Goal: Check status: Check status

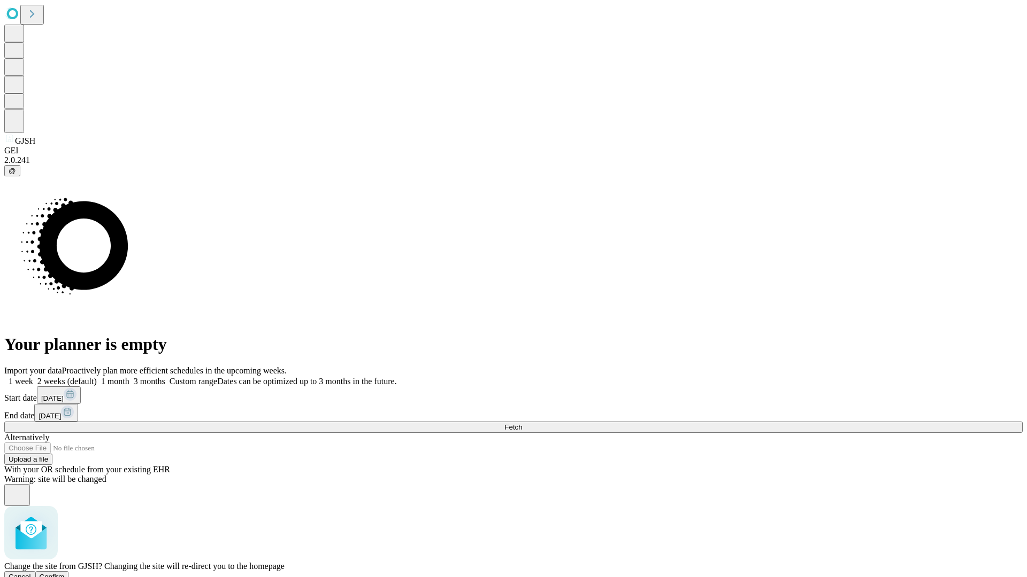
click at [65, 573] on span "Confirm" at bounding box center [52, 577] width 25 height 8
click at [129, 377] on label "1 month" at bounding box center [113, 381] width 33 height 9
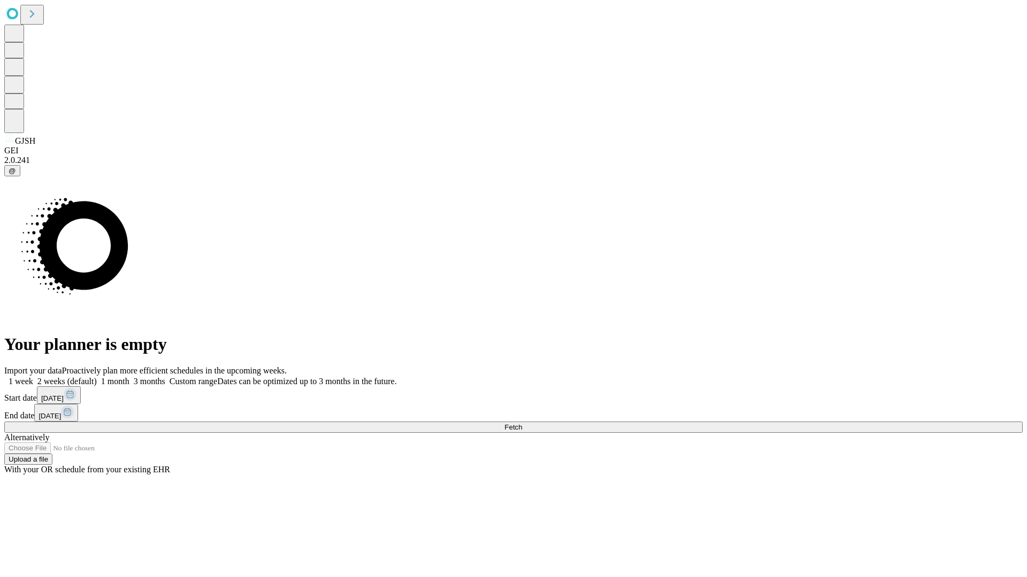
click at [522, 423] on span "Fetch" at bounding box center [513, 427] width 18 height 8
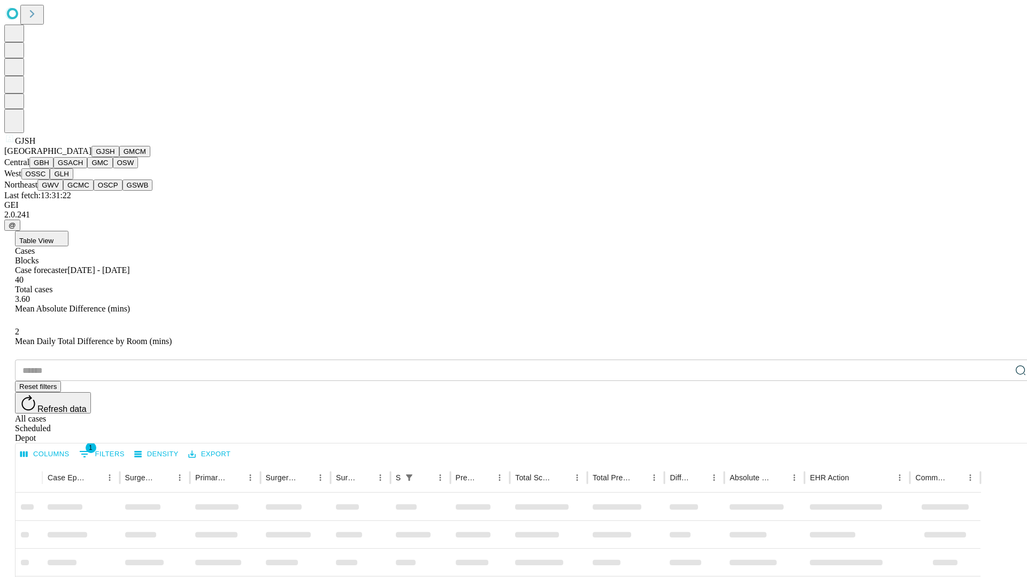
click at [119, 157] on button "GMCM" at bounding box center [134, 151] width 31 height 11
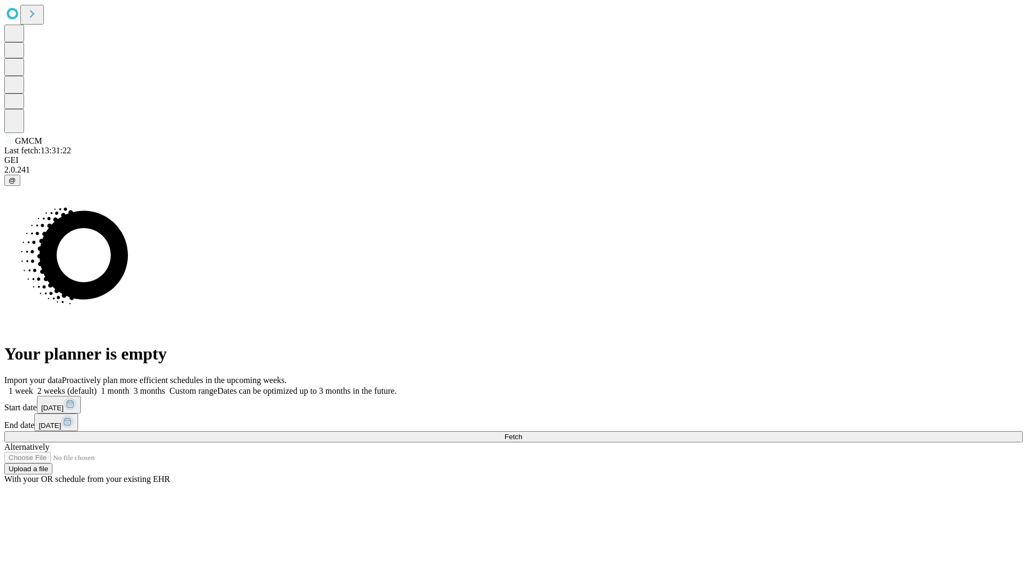
click at [129, 387] on label "1 month" at bounding box center [113, 391] width 33 height 9
click at [522, 433] on span "Fetch" at bounding box center [513, 437] width 18 height 8
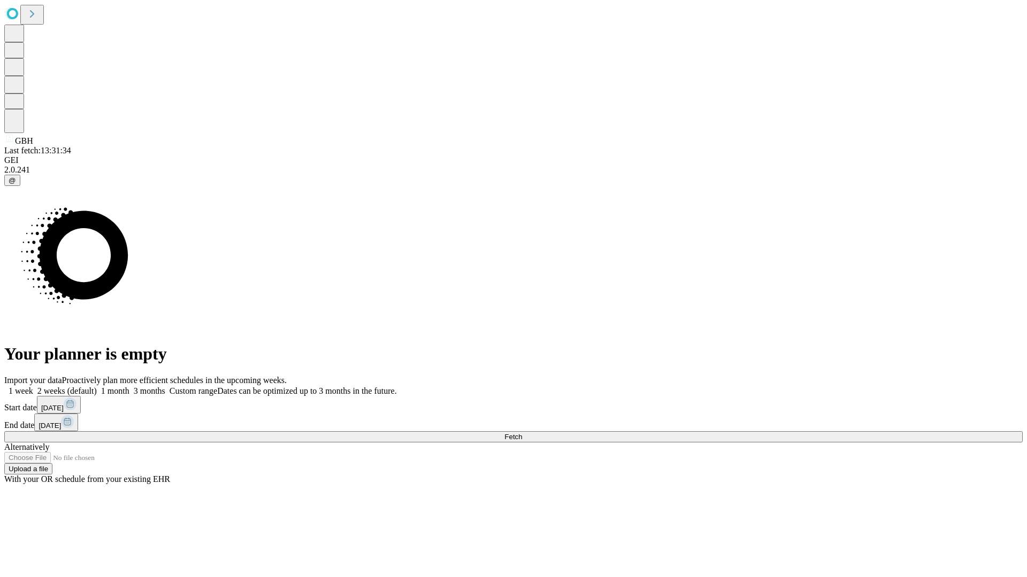
click at [129, 387] on label "1 month" at bounding box center [113, 391] width 33 height 9
click at [522, 433] on span "Fetch" at bounding box center [513, 437] width 18 height 8
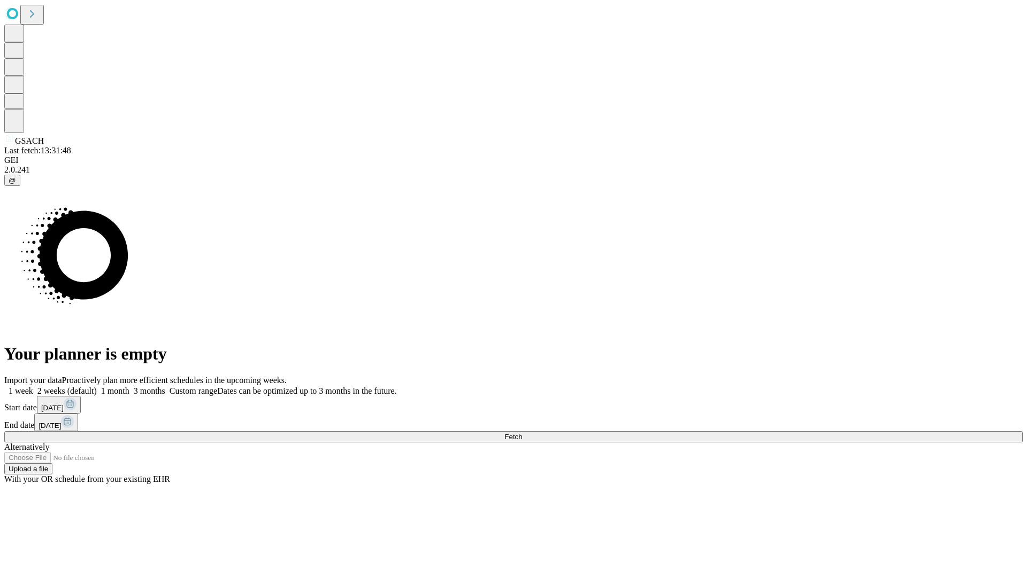
click at [129, 387] on label "1 month" at bounding box center [113, 391] width 33 height 9
click at [522, 433] on span "Fetch" at bounding box center [513, 437] width 18 height 8
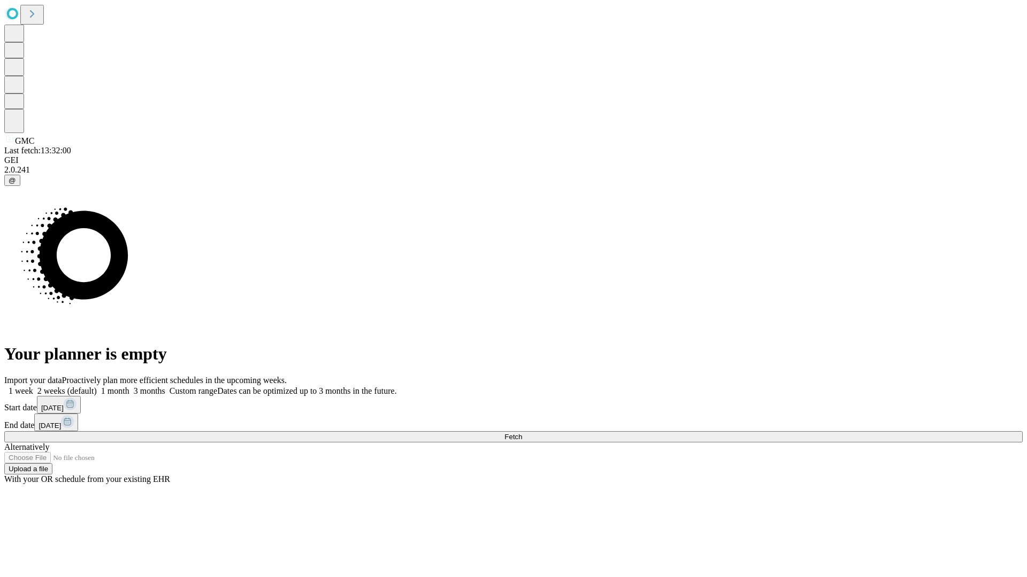
click at [129, 387] on label "1 month" at bounding box center [113, 391] width 33 height 9
click at [522, 433] on span "Fetch" at bounding box center [513, 437] width 18 height 8
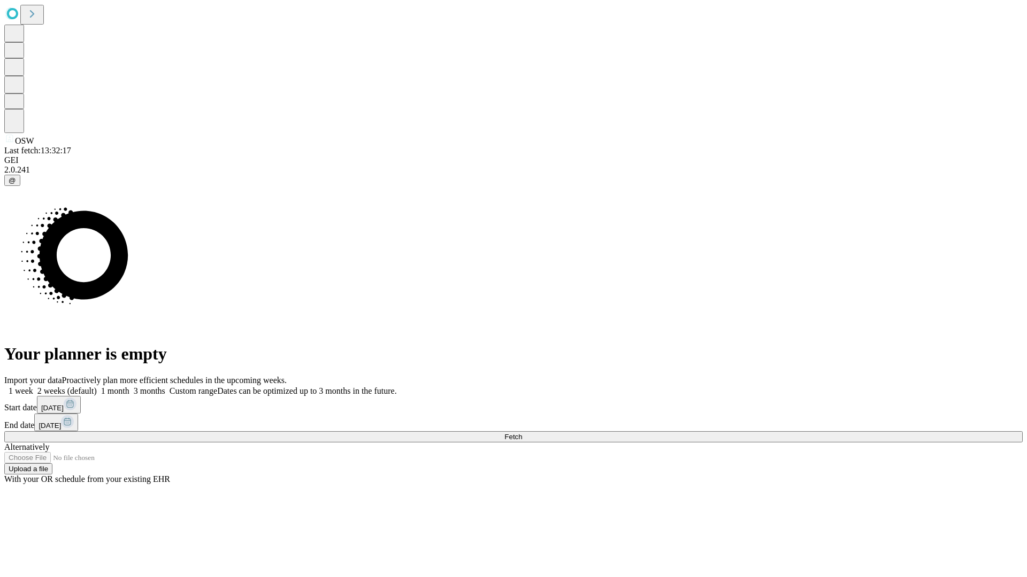
click at [129, 387] on label "1 month" at bounding box center [113, 391] width 33 height 9
click at [522, 433] on span "Fetch" at bounding box center [513, 437] width 18 height 8
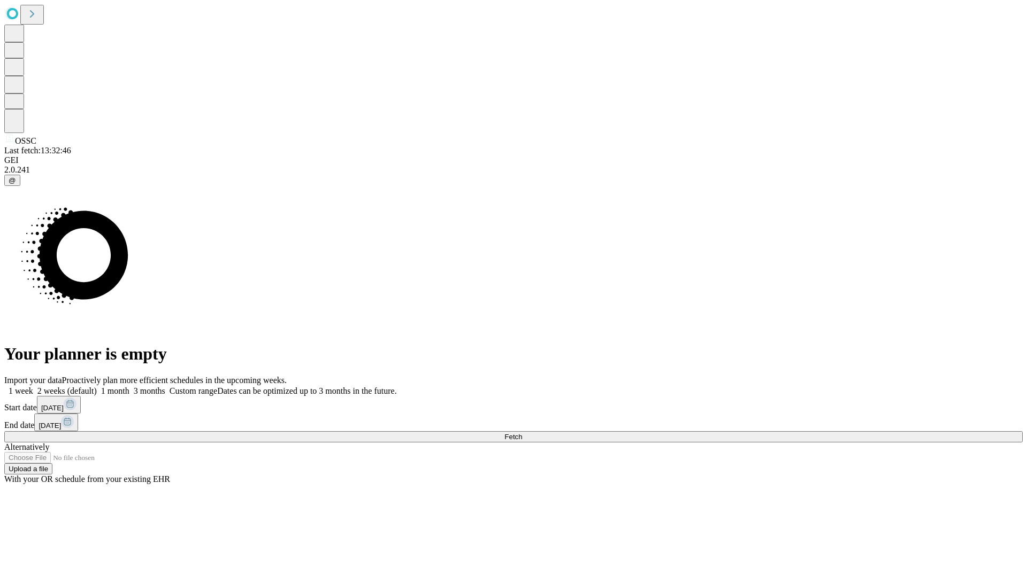
click at [129, 387] on label "1 month" at bounding box center [113, 391] width 33 height 9
click at [522, 433] on span "Fetch" at bounding box center [513, 437] width 18 height 8
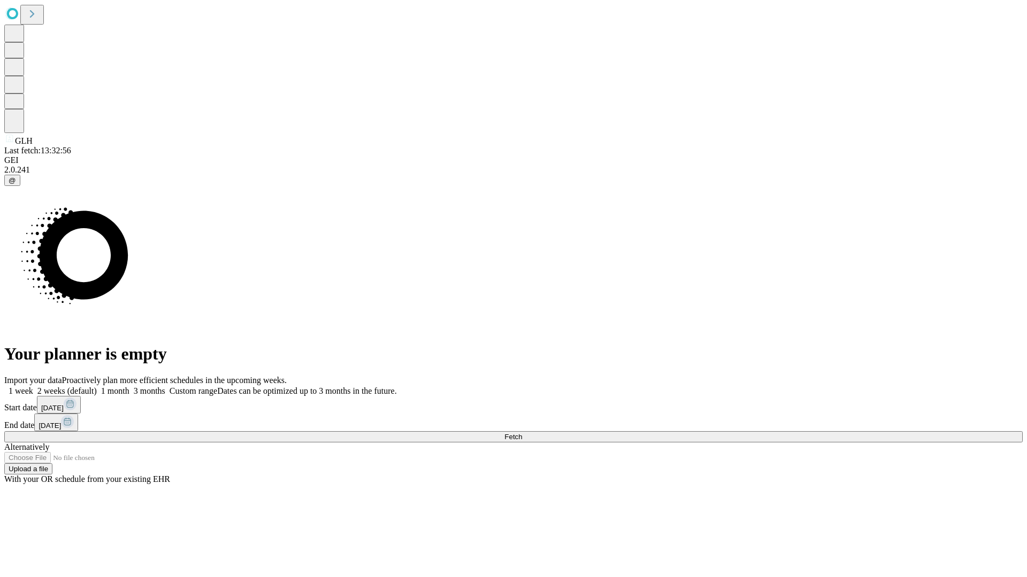
click at [129, 387] on label "1 month" at bounding box center [113, 391] width 33 height 9
click at [522, 433] on span "Fetch" at bounding box center [513, 437] width 18 height 8
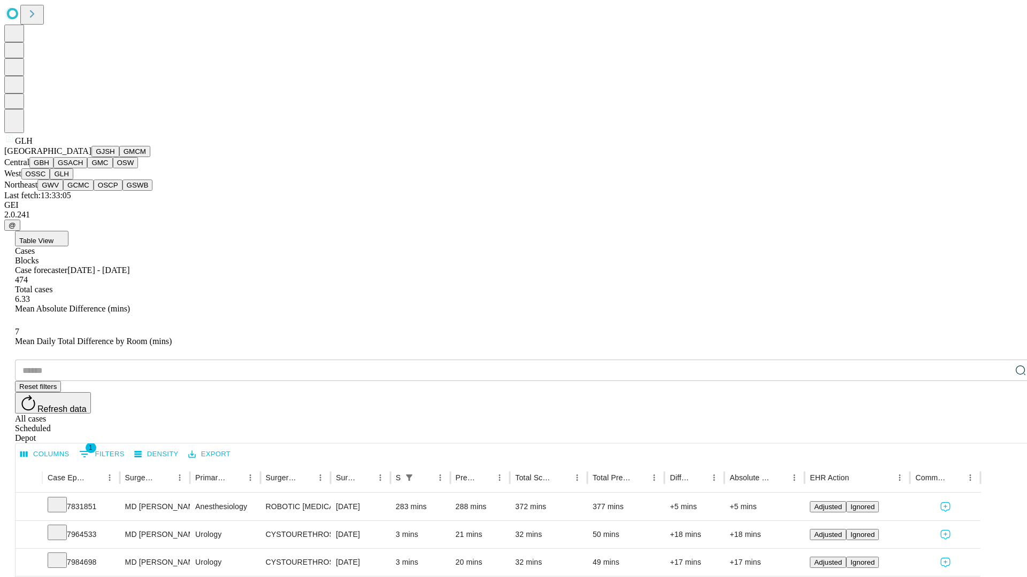
click at [63, 191] on button "GWV" at bounding box center [50, 185] width 26 height 11
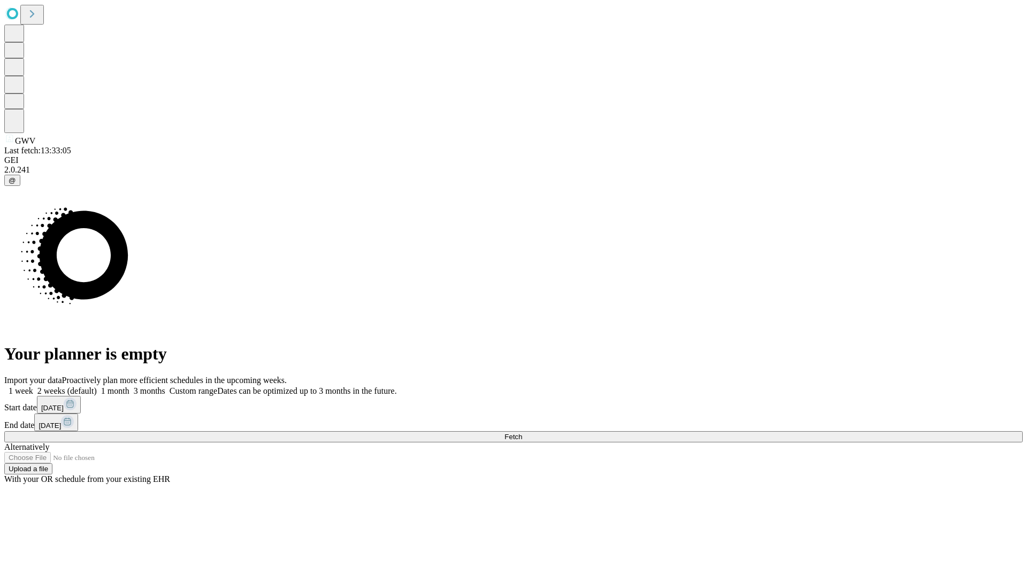
click at [129, 387] on label "1 month" at bounding box center [113, 391] width 33 height 9
click at [522, 433] on span "Fetch" at bounding box center [513, 437] width 18 height 8
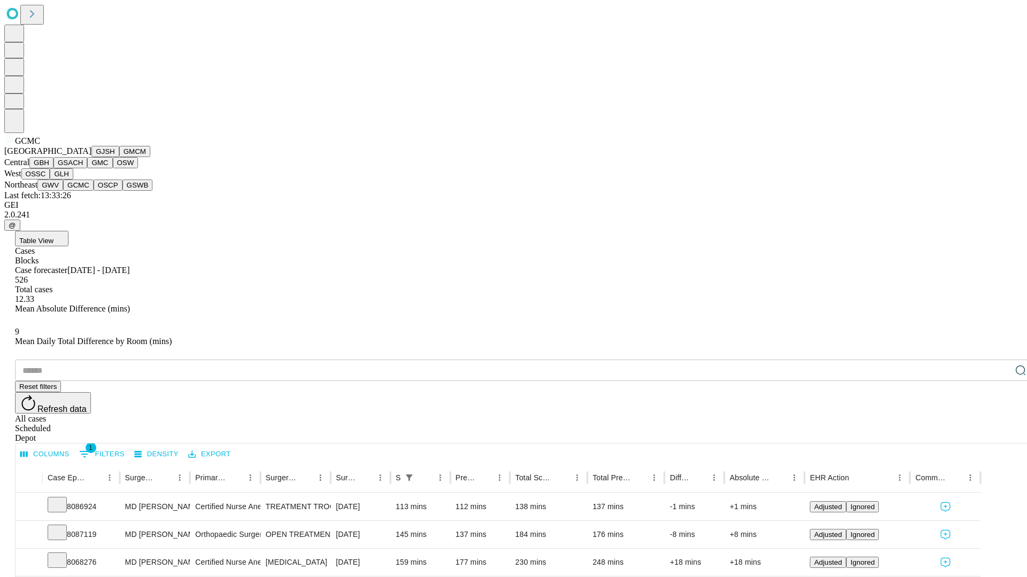
click at [94, 191] on button "OSCP" at bounding box center [108, 185] width 29 height 11
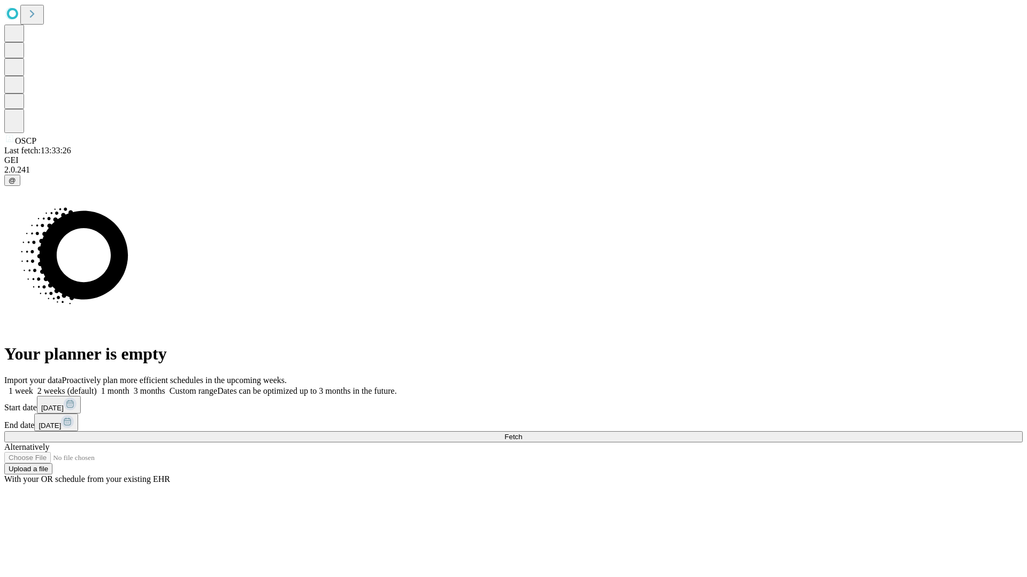
click at [522, 433] on span "Fetch" at bounding box center [513, 437] width 18 height 8
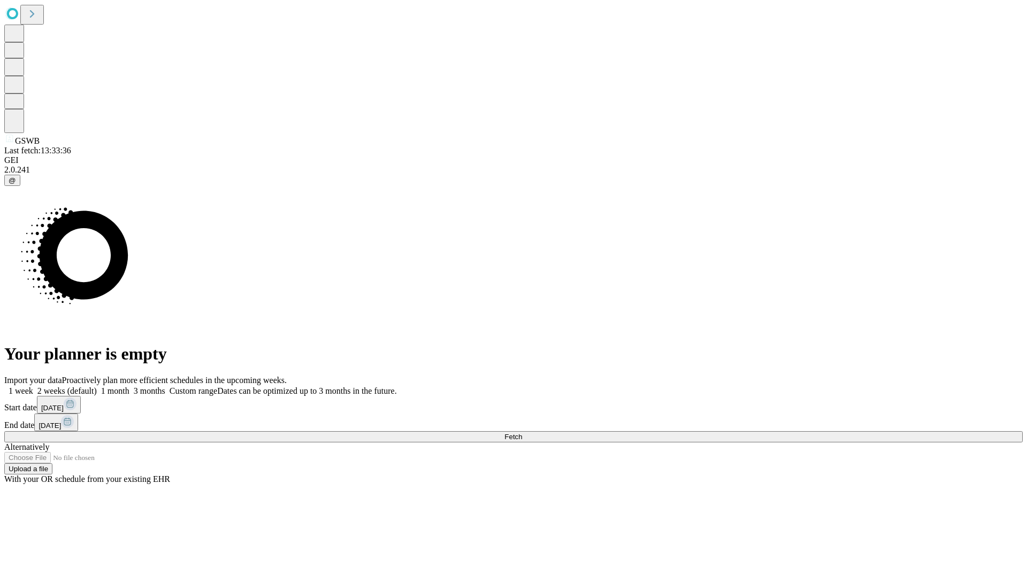
click at [129, 387] on label "1 month" at bounding box center [113, 391] width 33 height 9
click at [522, 433] on span "Fetch" at bounding box center [513, 437] width 18 height 8
